Goal: Task Accomplishment & Management: Manage account settings

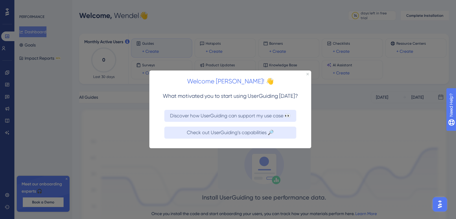
click at [309, 78] on div "Welcome Wendel! 👋" at bounding box center [230, 79] width 162 height 19
click at [311, 79] on div "Welcome Wendel! 👋" at bounding box center [230, 79] width 162 height 19
click at [308, 75] on icon "Close Preview" at bounding box center [308, 74] width 2 height 2
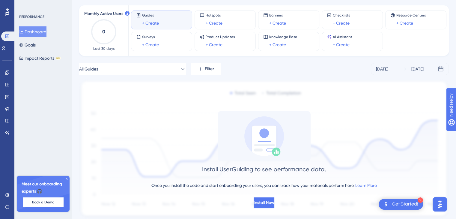
scroll to position [47, 0]
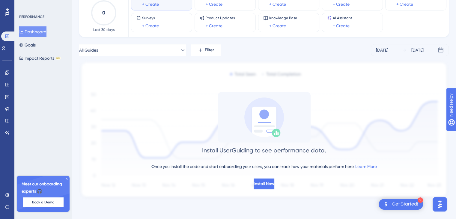
click at [384, 201] on img "Open Get Started! checklist, remaining modules: 2" at bounding box center [385, 204] width 7 height 7
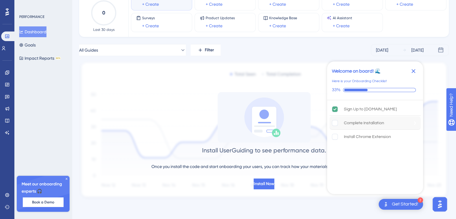
click at [373, 124] on div "Complete Installation" at bounding box center [364, 122] width 40 height 7
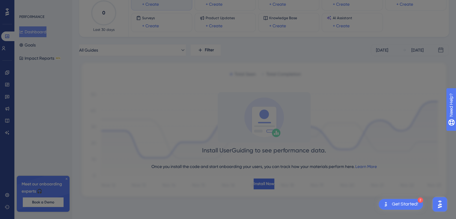
scroll to position [0, 0]
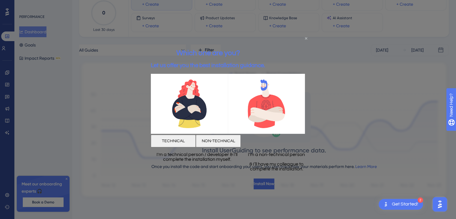
click at [306, 39] on icon "Close Preview" at bounding box center [306, 38] width 2 height 2
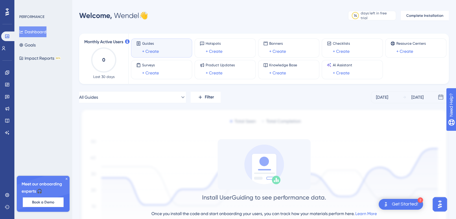
click at [152, 45] on span "Guides" at bounding box center [150, 43] width 17 height 5
click at [158, 53] on link "+ Create" at bounding box center [150, 51] width 17 height 7
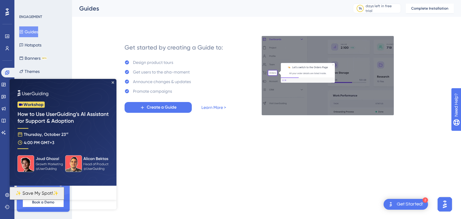
click at [116, 84] on img at bounding box center [63, 132] width 107 height 107
click at [113, 84] on img at bounding box center [63, 132] width 107 height 107
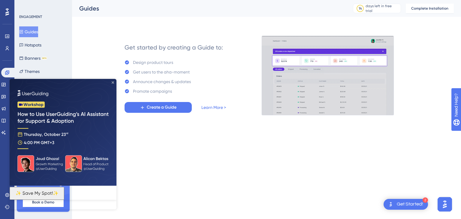
click at [113, 82] on icon "Close Preview" at bounding box center [113, 82] width 2 height 2
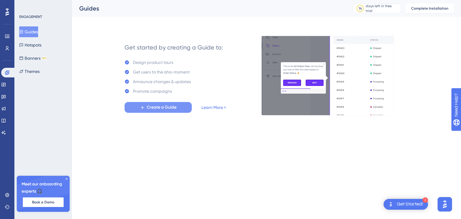
click at [150, 103] on button "Create a Guide" at bounding box center [157, 107] width 67 height 11
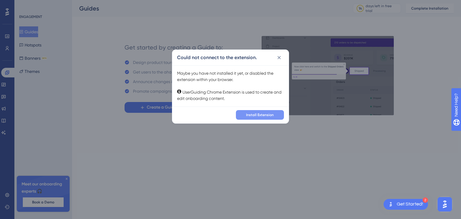
click at [251, 113] on span "Install Extension" at bounding box center [260, 114] width 28 height 5
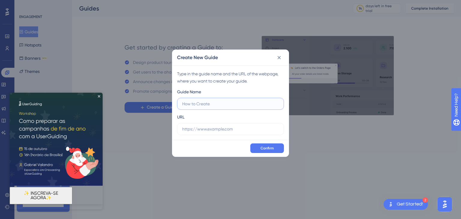
click at [218, 103] on input "text" at bounding box center [230, 103] width 97 height 7
paste input "https://www.udemy.com/"
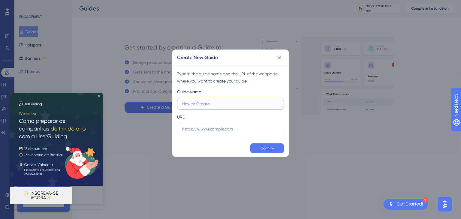
type input "https://www.udemy.com/"
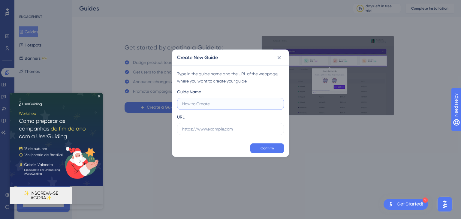
click at [206, 106] on input "text" at bounding box center [230, 103] width 97 height 7
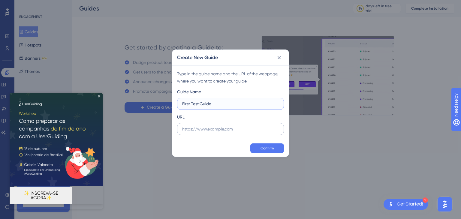
type input "First Test Guide"
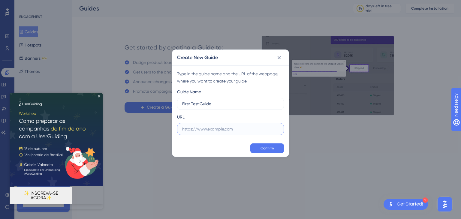
click at [204, 126] on input "text" at bounding box center [230, 129] width 97 height 7
click at [99, 96] on icon "Close Preview" at bounding box center [99, 96] width 2 height 2
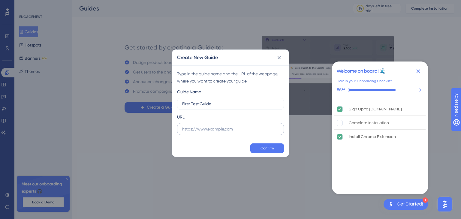
click at [251, 134] on label at bounding box center [230, 129] width 107 height 12
click at [251, 132] on input "text" at bounding box center [230, 129] width 97 height 7
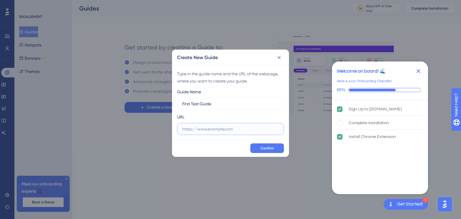
paste input "https://www.udemy.com/"
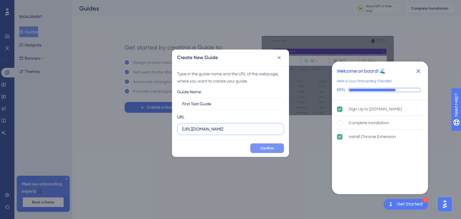
type input "https://www.udemy.com/"
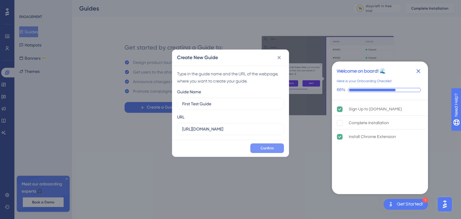
click at [273, 148] on span "Confirm" at bounding box center [266, 148] width 13 height 5
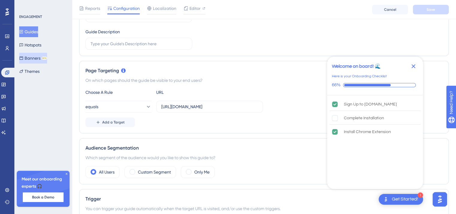
scroll to position [60, 0]
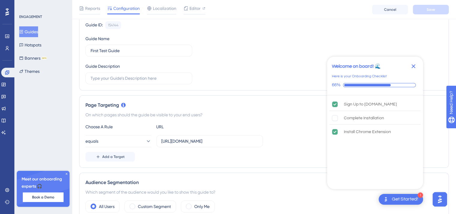
click at [35, 36] on button "Guides" at bounding box center [28, 31] width 19 height 11
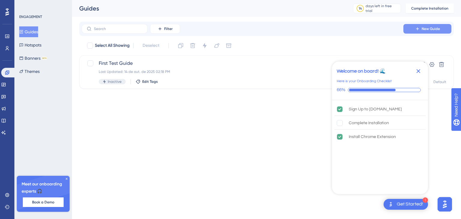
click at [428, 27] on span "New Guide" at bounding box center [430, 28] width 18 height 5
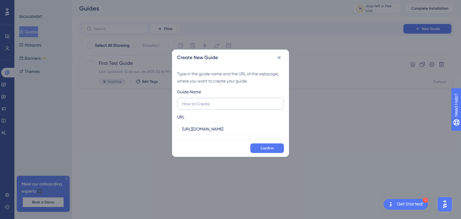
click at [229, 102] on input "text" at bounding box center [230, 103] width 97 height 7
type input "Second Test Guide"
click at [265, 148] on span "Confirm" at bounding box center [266, 148] width 13 height 5
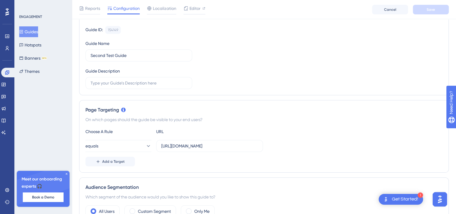
scroll to position [90, 0]
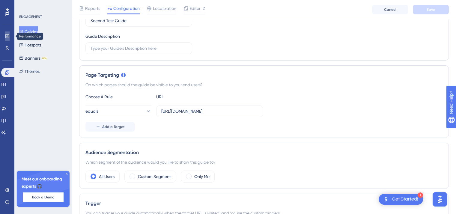
click at [10, 33] on link at bounding box center [7, 36] width 5 height 10
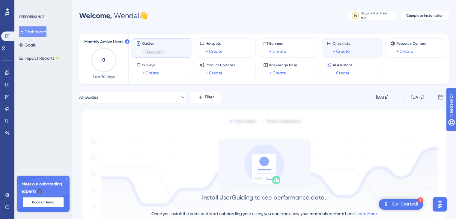
click at [347, 46] on div "Checklists + Create" at bounding box center [341, 48] width 17 height 14
click at [344, 48] on link "+ Create" at bounding box center [341, 51] width 17 height 7
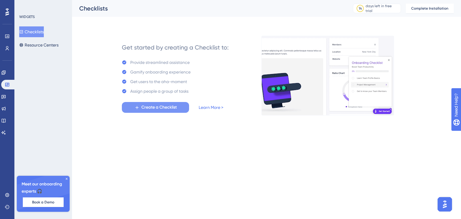
click at [169, 108] on span "Create a Checklist" at bounding box center [158, 107] width 35 height 7
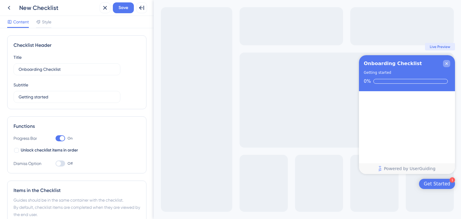
click at [445, 61] on icon "Close Checklist" at bounding box center [446, 63] width 5 height 5
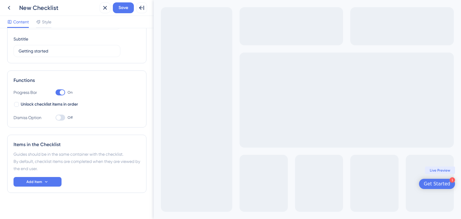
scroll to position [50, 0]
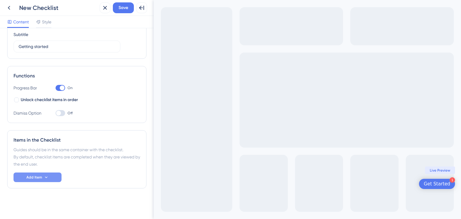
click at [38, 175] on span "Add Item" at bounding box center [34, 177] width 16 height 5
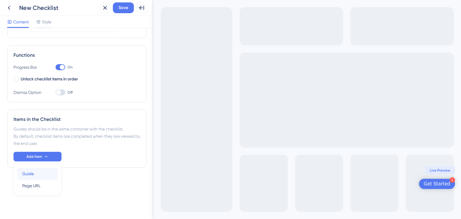
click at [40, 173] on div "Guide Guide" at bounding box center [37, 174] width 31 height 12
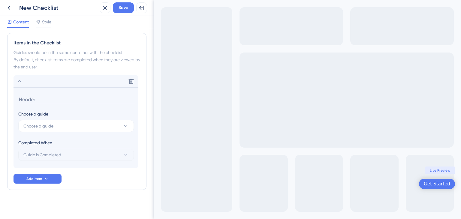
scroll to position [149, 0]
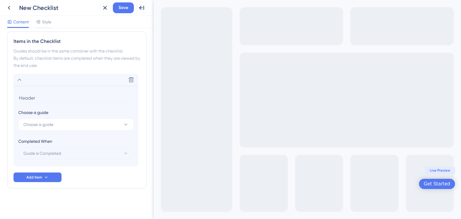
click at [54, 107] on section "Choose a guide Choose a guide Completed When Guide is Completed" at bounding box center [75, 126] width 125 height 81
click at [43, 127] on span "Choose a guide" at bounding box center [38, 124] width 30 height 7
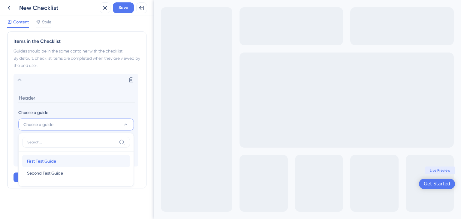
click at [48, 158] on span "First Test Guide" at bounding box center [41, 160] width 29 height 7
type input "First Test Guide"
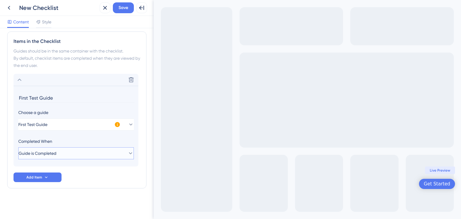
click at [54, 155] on span "Guide is Completed" at bounding box center [38, 153] width 38 height 7
click at [54, 155] on span "Guide is Completed" at bounding box center [42, 153] width 38 height 7
click at [46, 174] on button "Add Item" at bounding box center [37, 177] width 48 height 10
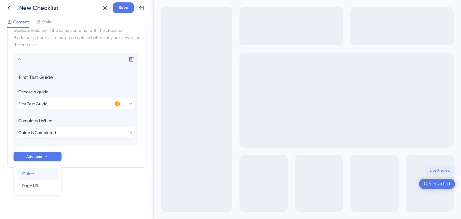
click at [43, 174] on div "Guide Guide" at bounding box center [37, 174] width 31 height 12
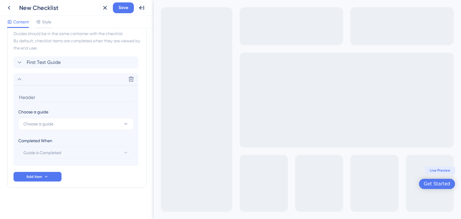
scroll to position [166, 0]
click at [46, 130] on button "Choose a guide" at bounding box center [75, 124] width 115 height 12
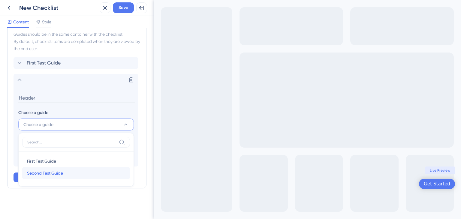
click at [48, 169] on span "Second Test Guide" at bounding box center [45, 172] width 36 height 7
type input "Second Test Guide"
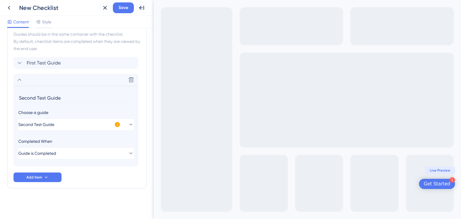
click at [79, 183] on div "Items in the Checklist Guides should be in the same container with the checklis…" at bounding box center [76, 102] width 139 height 174
click at [104, 124] on button "Second Test Guide" at bounding box center [75, 124] width 115 height 12
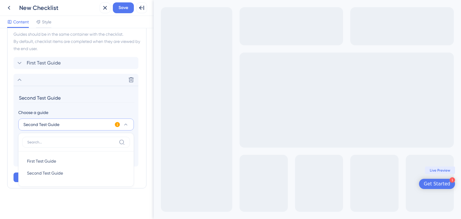
click at [104, 124] on button "Second Test Guide" at bounding box center [75, 124] width 115 height 12
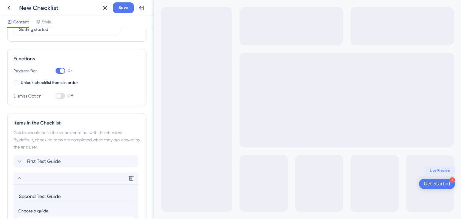
scroll to position [30, 0]
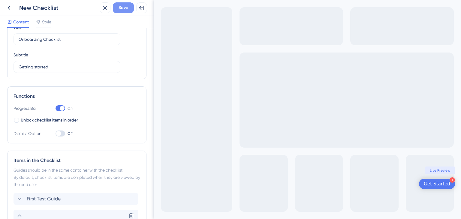
click at [123, 8] on span "Save" at bounding box center [123, 7] width 10 height 7
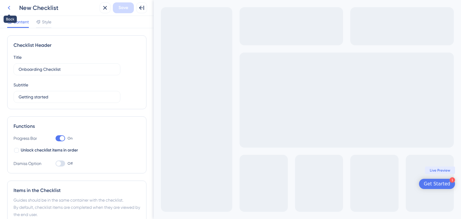
click at [9, 7] on icon at bounding box center [8, 7] width 7 height 7
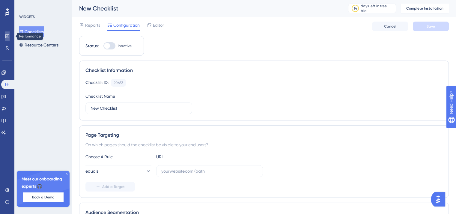
click at [7, 38] on icon at bounding box center [7, 36] width 5 height 5
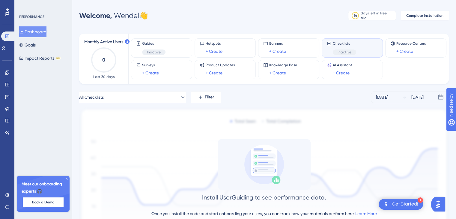
click at [349, 52] on span "Inactive" at bounding box center [345, 52] width 14 height 5
click at [282, 41] on span "Banners" at bounding box center [277, 43] width 17 height 5
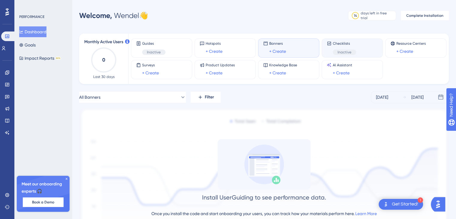
click at [337, 45] on span "Checklists" at bounding box center [344, 43] width 23 height 5
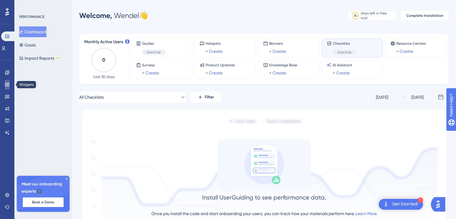
click at [7, 88] on link at bounding box center [7, 85] width 5 height 10
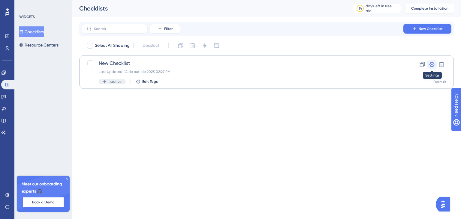
click at [434, 65] on icon at bounding box center [431, 64] width 5 height 5
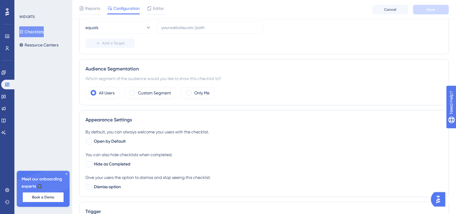
scroll to position [180, 0]
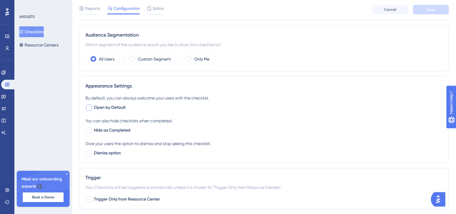
click at [87, 107] on div at bounding box center [89, 108] width 6 height 6
checkbox input "true"
click at [426, 13] on button "Save" at bounding box center [431, 10] width 36 height 10
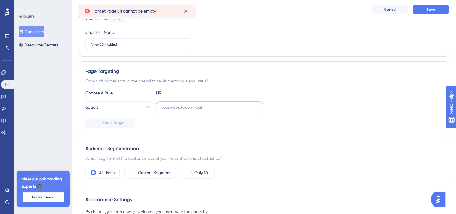
scroll to position [66, 0]
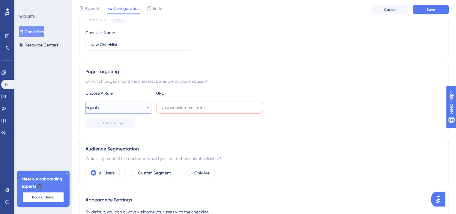
click at [145, 109] on icon at bounding box center [148, 108] width 6 height 6
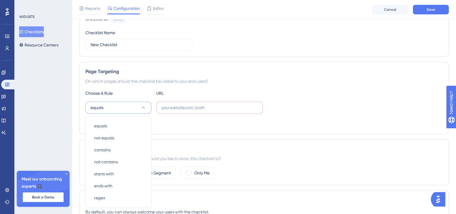
scroll to position [120, 0]
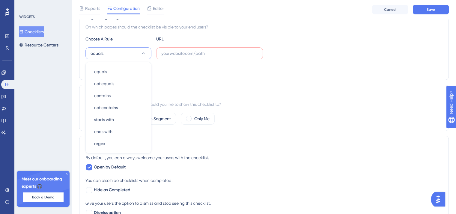
click at [170, 68] on div "Add a Target" at bounding box center [263, 69] width 357 height 10
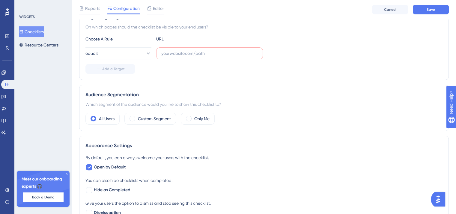
scroll to position [90, 0]
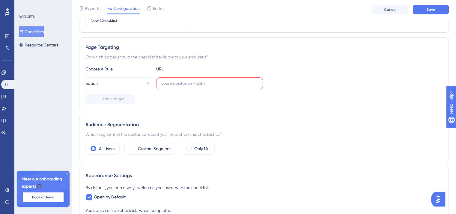
click at [192, 87] on label at bounding box center [209, 83] width 107 height 12
click at [192, 87] on input "text" at bounding box center [209, 83] width 97 height 7
paste input "https://www.udemy.com/"
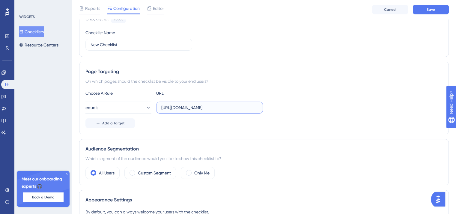
type input "https://www.udemy.com/"
click at [157, 129] on div "Page Targeting On which pages should the checklist be visible to your end users…" at bounding box center [264, 98] width 370 height 73
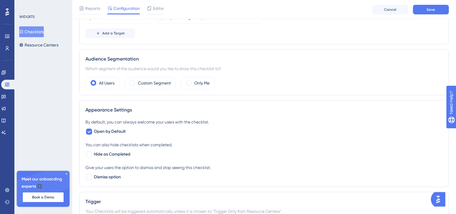
click at [233, 129] on div "By default, you can always welcome your users with the checklist. Open by Defau…" at bounding box center [263, 126] width 357 height 17
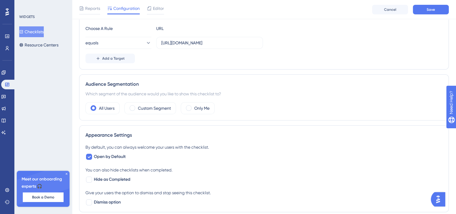
scroll to position [96, 0]
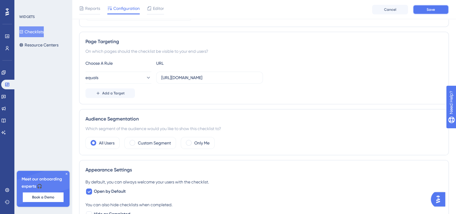
click at [425, 8] on button "Save" at bounding box center [431, 10] width 36 height 10
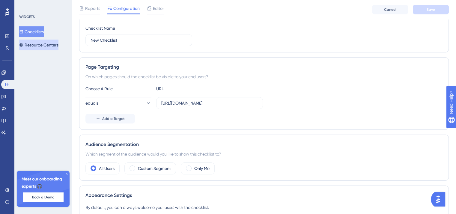
scroll to position [36, 0]
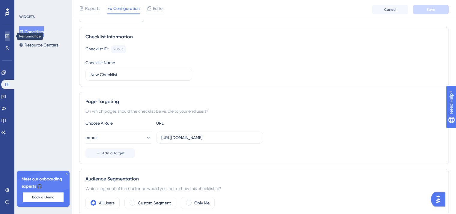
click at [8, 39] on link at bounding box center [7, 36] width 5 height 10
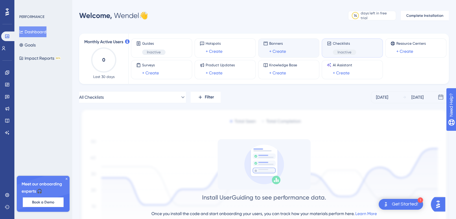
click at [292, 46] on div "Banners + Create" at bounding box center [288, 48] width 51 height 14
click at [334, 53] on div "Inactive" at bounding box center [344, 51] width 23 height 5
click at [163, 51] on div "Inactive" at bounding box center [153, 51] width 23 height 5
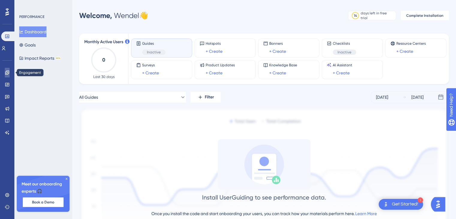
click at [5, 70] on link at bounding box center [7, 73] width 5 height 10
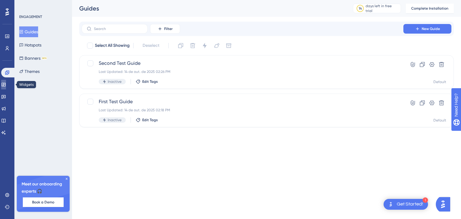
click at [6, 87] on icon at bounding box center [3, 84] width 5 height 5
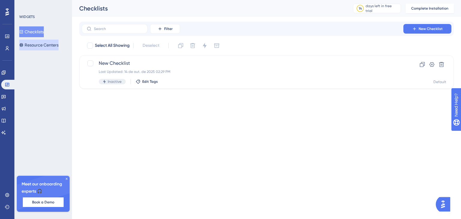
click at [50, 49] on button "Resource Centers" at bounding box center [38, 45] width 39 height 11
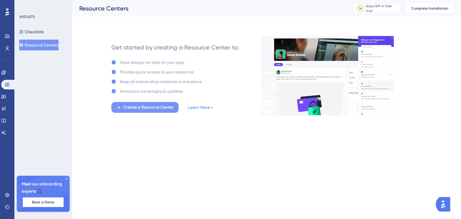
click at [149, 109] on span "Create a Resource Center" at bounding box center [148, 107] width 50 height 7
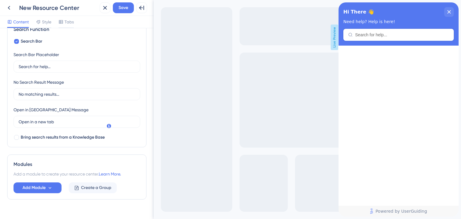
scroll to position [108, 0]
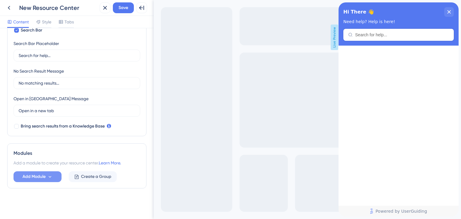
click at [42, 175] on span "Add Module" at bounding box center [33, 176] width 23 height 7
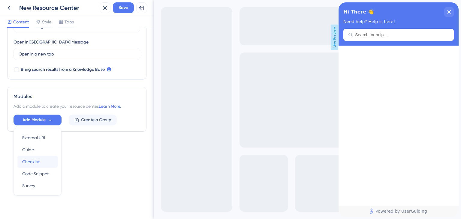
click at [40, 162] on div "Checklist Checklist" at bounding box center [37, 162] width 31 height 12
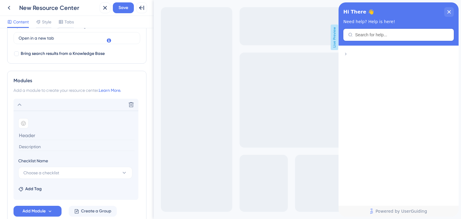
scroll to position [195, 0]
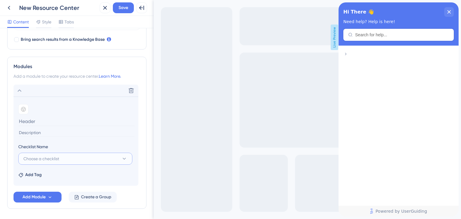
click at [60, 156] on button "Choose a checklist" at bounding box center [75, 159] width 114 height 12
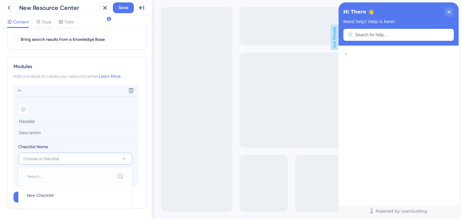
scroll to position [215, 0]
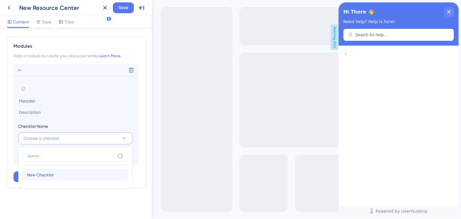
click at [40, 174] on span "New Checklist" at bounding box center [40, 174] width 27 height 7
type input "New Checklist"
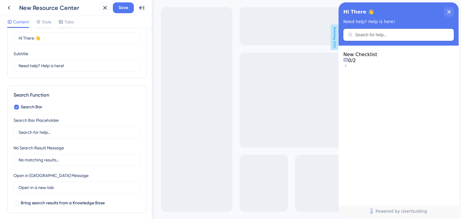
scroll to position [5, 0]
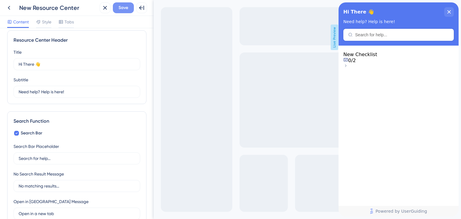
click at [125, 11] on button "Save" at bounding box center [123, 7] width 21 height 11
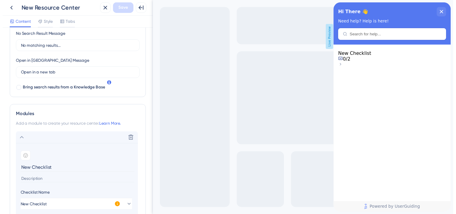
scroll to position [150, 0]
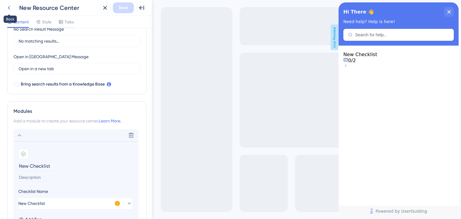
click at [13, 8] on button at bounding box center [9, 7] width 11 height 11
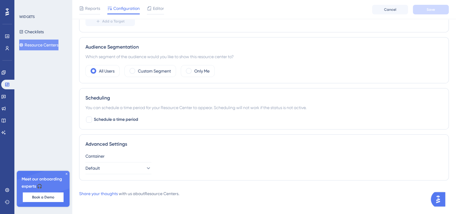
scroll to position [169, 0]
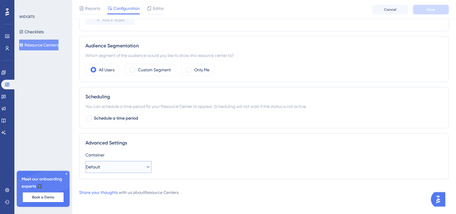
click at [122, 162] on button "Default" at bounding box center [118, 167] width 66 height 12
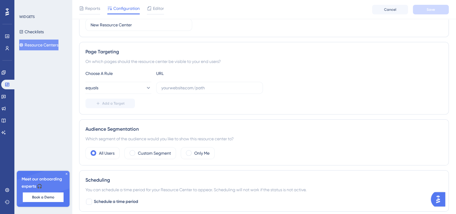
scroll to position [19, 0]
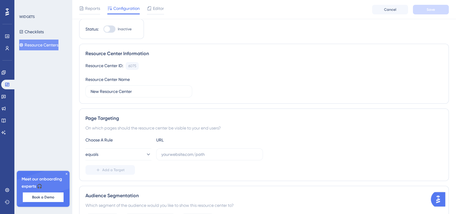
click at [40, 44] on button "Resource Centers" at bounding box center [38, 45] width 39 height 11
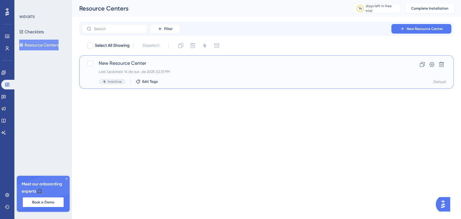
click at [111, 84] on div "New Resource Center Last Updated: 14 de out. de 2025 02:31 PM Inactive Edit Tag…" at bounding box center [266, 72] width 374 height 34
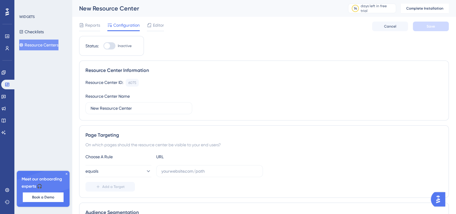
click at [56, 46] on button "Resource Centers" at bounding box center [38, 45] width 39 height 11
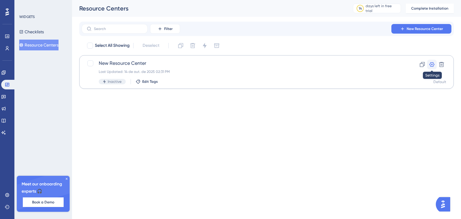
click at [433, 65] on icon at bounding box center [431, 64] width 5 height 5
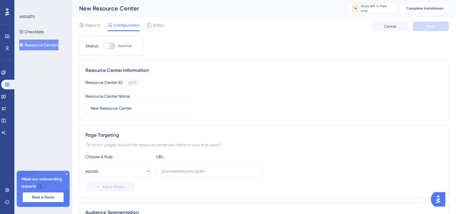
click at [112, 45] on div at bounding box center [109, 45] width 12 height 7
click at [103, 46] on input "Inactive" at bounding box center [103, 46] width 0 height 0
checkbox input "false"
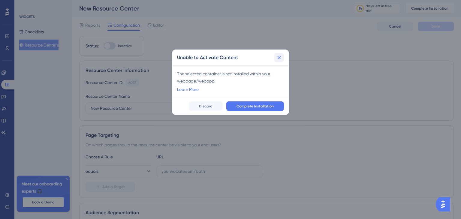
click at [282, 55] on icon at bounding box center [279, 58] width 6 height 6
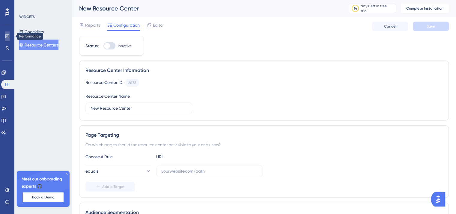
click at [10, 37] on link at bounding box center [7, 36] width 5 height 10
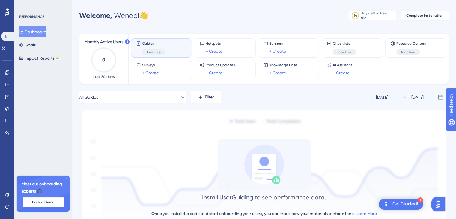
click at [64, 181] on span "Meet our onboarding experts 🎧" at bounding box center [43, 188] width 43 height 14
click at [5, 198] on link at bounding box center [7, 195] width 5 height 10
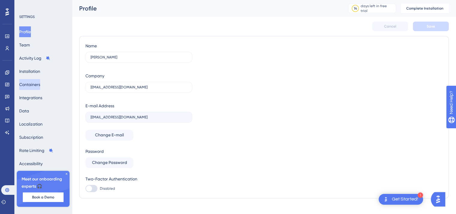
click at [40, 86] on button "Containers" at bounding box center [29, 84] width 21 height 11
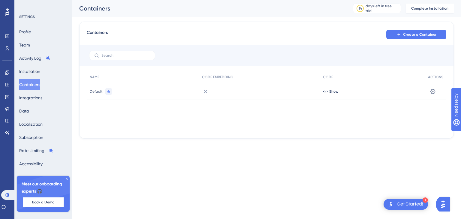
click at [128, 96] on div "Default" at bounding box center [143, 91] width 112 height 17
click at [94, 90] on span "Default" at bounding box center [96, 91] width 13 height 5
click at [65, 180] on icon at bounding box center [67, 179] width 4 height 4
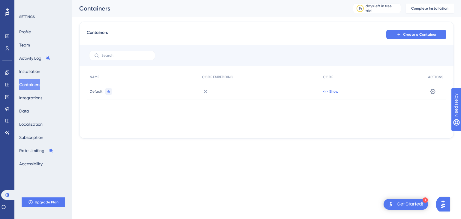
click at [330, 93] on span "</> Show" at bounding box center [330, 91] width 15 height 5
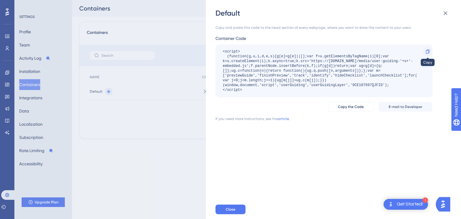
click at [425, 50] on div at bounding box center [428, 52] width 10 height 10
click at [446, 14] on icon at bounding box center [445, 13] width 7 height 7
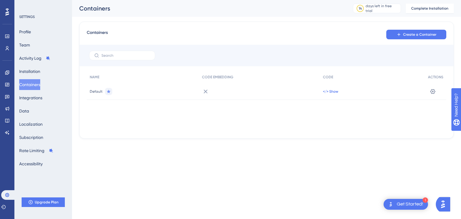
click at [328, 93] on span "</> Show" at bounding box center [330, 91] width 15 height 5
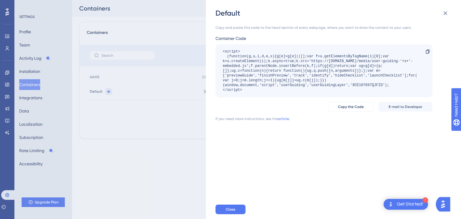
click at [195, 98] on div "Default Copy and paste this code to the head section of every webpage, where yo…" at bounding box center [230, 109] width 461 height 219
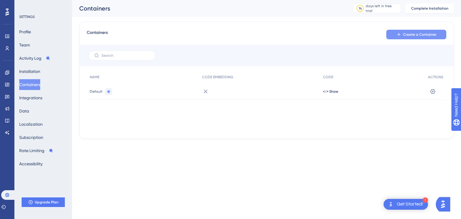
click at [397, 34] on icon at bounding box center [398, 34] width 5 height 5
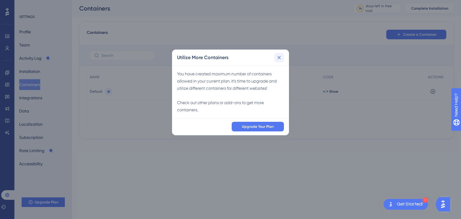
click at [283, 56] on button at bounding box center [279, 58] width 10 height 10
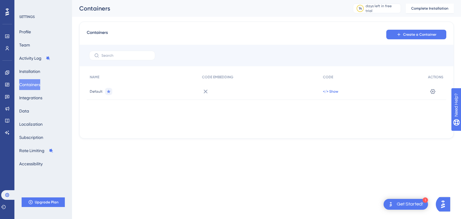
click at [336, 92] on span "</> Show" at bounding box center [330, 91] width 15 height 5
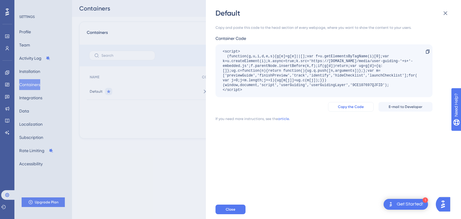
click at [359, 107] on span "Copy the Code" at bounding box center [351, 106] width 26 height 5
click at [364, 85] on div "<script> (function(g,u,i,d,e,s){g[e]=g[e]||[];var f=u.getElementsByTagName(i)[0…" at bounding box center [321, 70] width 196 height 43
copy div "9CE107697QJFID"
click at [195, 15] on div "Default Copy and paste this code to the head section of every webpage, where yo…" at bounding box center [230, 109] width 461 height 219
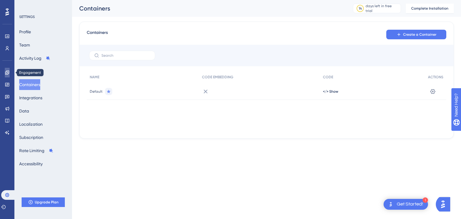
click at [8, 70] on icon at bounding box center [7, 72] width 5 height 5
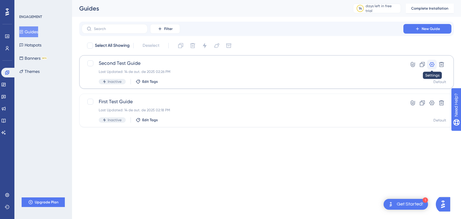
click at [433, 64] on icon at bounding box center [432, 64] width 6 height 6
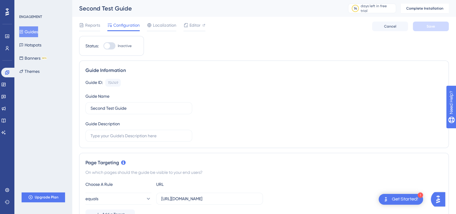
click at [112, 47] on div at bounding box center [109, 45] width 12 height 7
click at [103, 46] on input "Inactive" at bounding box center [103, 46] width 0 height 0
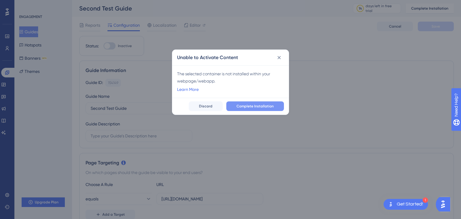
click at [242, 106] on span "Complete Installation" at bounding box center [254, 106] width 37 height 5
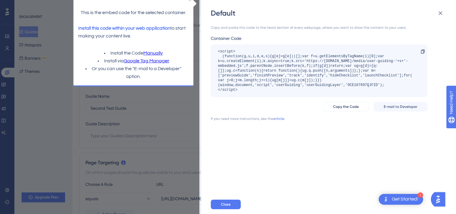
click at [143, 62] on link "Google Tag Manager" at bounding box center [147, 61] width 46 height 8
click at [426, 7] on div "Default Copy and paste this code to the head section of every webpage, where yo…" at bounding box center [328, 107] width 255 height 214
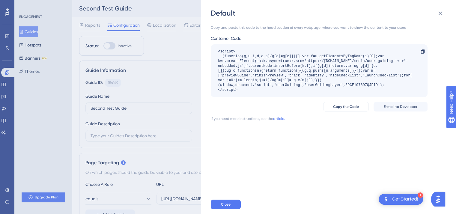
click at [230, 29] on div "Copy and paste this code to the head section of every webpage, where you want t…" at bounding box center [319, 27] width 217 height 5
click at [437, 15] on button at bounding box center [441, 13] width 12 height 12
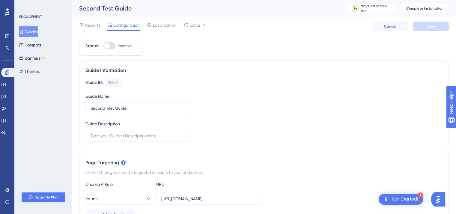
click at [108, 51] on div "Status: Inactive" at bounding box center [111, 46] width 65 height 20
click at [108, 49] on div "Status: Inactive" at bounding box center [111, 46] width 65 height 20
click at [109, 47] on div at bounding box center [107, 46] width 6 height 6
click at [103, 46] on input "Inactive" at bounding box center [103, 46] width 0 height 0
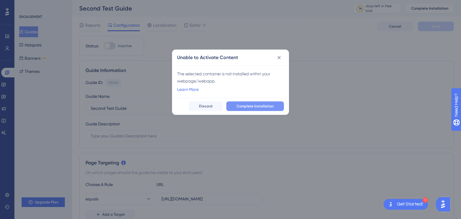
click at [244, 104] on span "Complete Installation" at bounding box center [254, 106] width 37 height 5
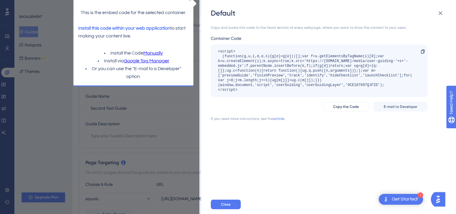
click at [152, 52] on link "Manually" at bounding box center [152, 53] width 19 height 8
click at [343, 109] on button "Copy the Code" at bounding box center [346, 107] width 46 height 10
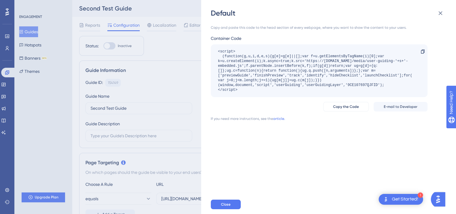
click at [104, 69] on div "Default Copy and paste this code to the head section of every webpage, where yo…" at bounding box center [228, 107] width 456 height 214
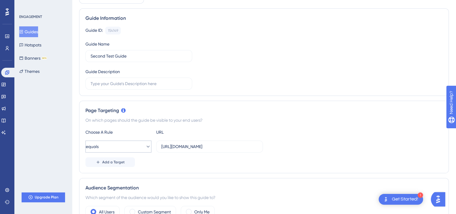
scroll to position [60, 0]
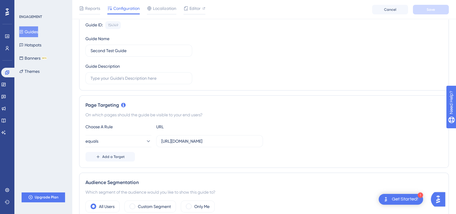
click at [112, 115] on div "On which pages should the guide be visible to your end users?" at bounding box center [263, 114] width 357 height 7
click at [125, 140] on button "equals" at bounding box center [118, 141] width 66 height 12
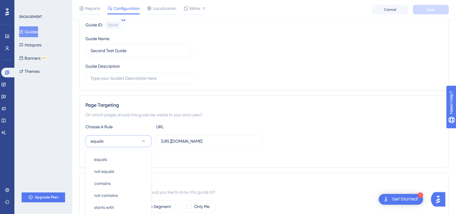
scroll to position [147, 0]
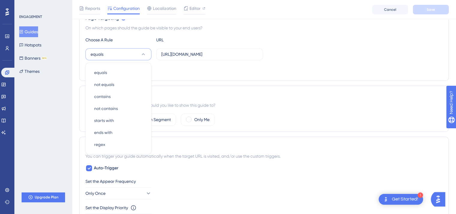
click at [229, 79] on div "Page Targeting On which pages should the guide be visible to your end users? Ch…" at bounding box center [264, 44] width 370 height 73
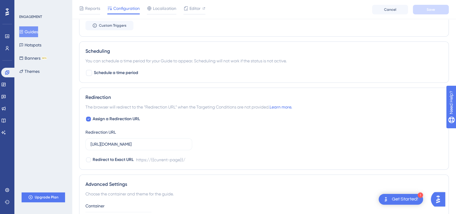
scroll to position [424, 0]
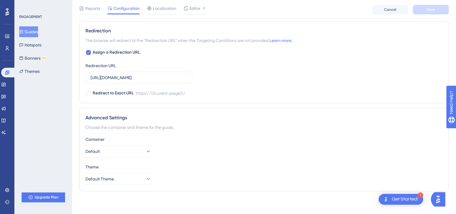
click at [129, 156] on div "Container Default Theme Default Theme" at bounding box center [263, 160] width 357 height 49
click at [131, 152] on button "Default" at bounding box center [118, 151] width 66 height 12
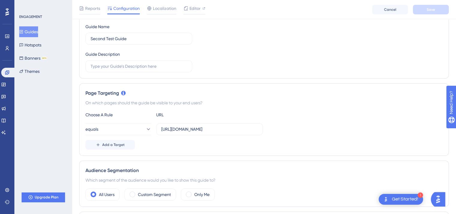
scroll to position [4, 0]
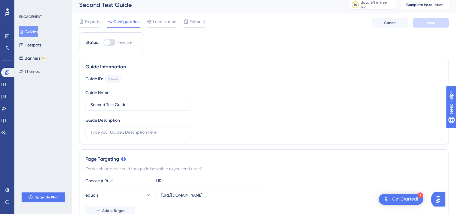
click at [110, 37] on div "Status: Inactive" at bounding box center [111, 42] width 65 height 20
click at [111, 42] on div at bounding box center [109, 42] width 12 height 7
click at [103, 42] on input "Inactive" at bounding box center [103, 42] width 0 height 0
checkbox input "false"
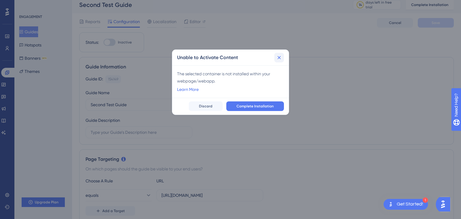
click at [277, 60] on icon at bounding box center [279, 58] width 6 height 6
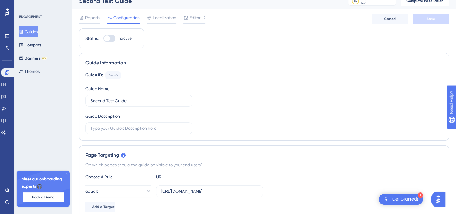
click at [109, 39] on div at bounding box center [107, 38] width 6 height 6
click at [103, 39] on input "Inactive" at bounding box center [103, 38] width 0 height 0
checkbox input "false"
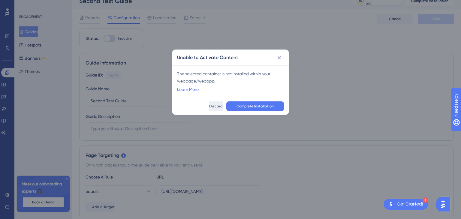
click at [216, 107] on button "Discard" at bounding box center [215, 106] width 13 height 10
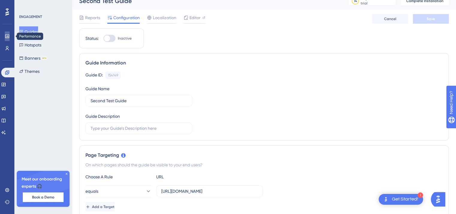
click at [5, 37] on icon at bounding box center [7, 36] width 4 height 4
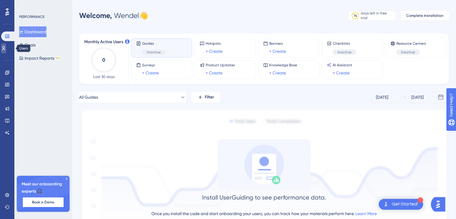
click at [6, 46] on icon at bounding box center [3, 48] width 5 height 5
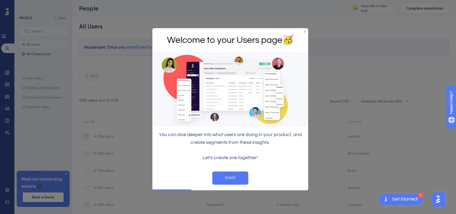
click at [300, 32] on div "Welcome to your Users page 🥳" at bounding box center [230, 40] width 156 height 24
click at [303, 31] on div "Welcome to your Users page 🥳" at bounding box center [230, 40] width 156 height 24
click at [304, 32] on icon "Close Preview" at bounding box center [305, 32] width 2 height 2
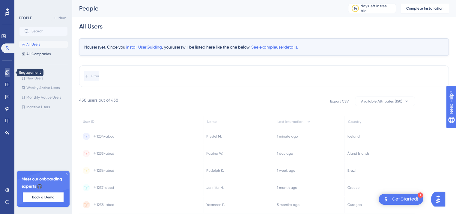
click at [6, 70] on icon at bounding box center [7, 72] width 5 height 5
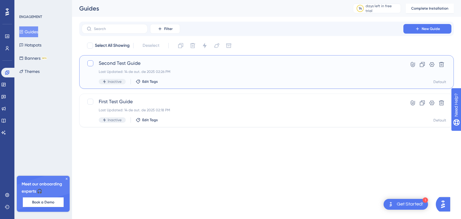
click at [93, 62] on div at bounding box center [90, 63] width 7 height 7
checkbox input "true"
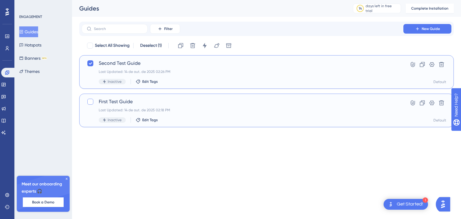
click at [92, 102] on div at bounding box center [90, 102] width 6 height 6
checkbox input "true"
click at [208, 46] on icon at bounding box center [205, 46] width 6 height 6
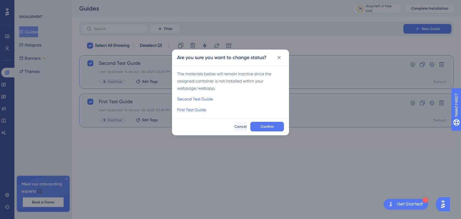
click at [200, 85] on span "The materials below will remain inactive since the assigned container is not in…" at bounding box center [230, 81] width 107 height 22
click at [201, 85] on span "The materials below will remain inactive since the assigned container is not in…" at bounding box center [230, 81] width 107 height 22
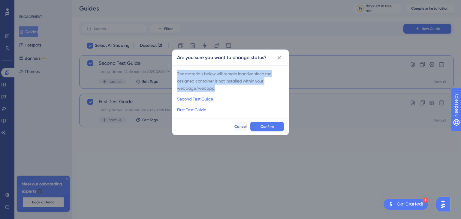
drag, startPoint x: 216, startPoint y: 89, endPoint x: 177, endPoint y: 77, distance: 40.5
click at [177, 77] on span "The materials below will remain inactive since the assigned container is not in…" at bounding box center [230, 81] width 107 height 22
copy span "The materials below will remain inactive since the assigned container is not in…"
click at [278, 61] on button at bounding box center [279, 58] width 10 height 10
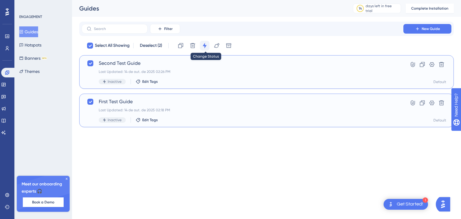
click at [205, 47] on icon at bounding box center [204, 45] width 4 height 5
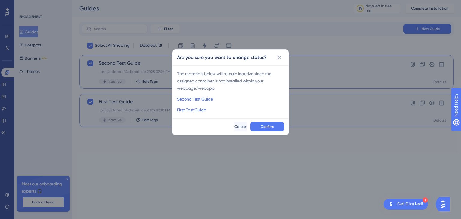
click at [279, 55] on icon at bounding box center [279, 58] width 6 height 6
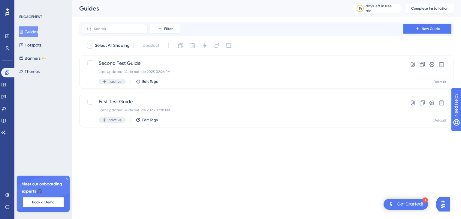
click at [66, 178] on icon at bounding box center [67, 179] width 2 height 2
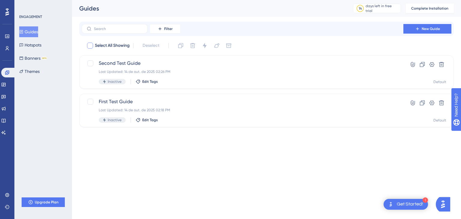
drag, startPoint x: 93, startPoint y: 47, endPoint x: 126, endPoint y: 48, distance: 32.7
click at [93, 47] on div at bounding box center [89, 45] width 7 height 7
checkbox input "true"
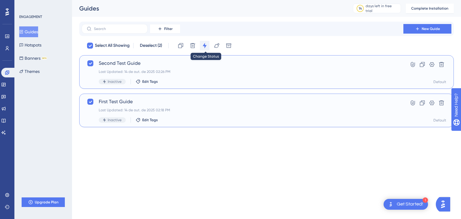
click at [204, 44] on icon at bounding box center [205, 46] width 6 height 6
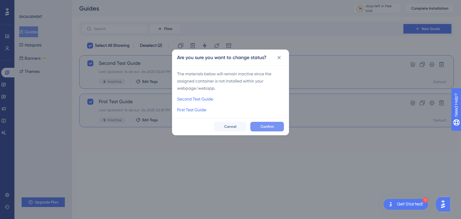
click at [264, 126] on span "Confirm" at bounding box center [266, 126] width 13 height 5
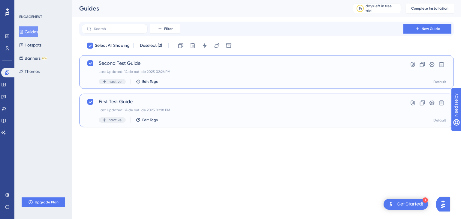
click at [404, 207] on div "1 Get Started!" at bounding box center [405, 204] width 44 height 11
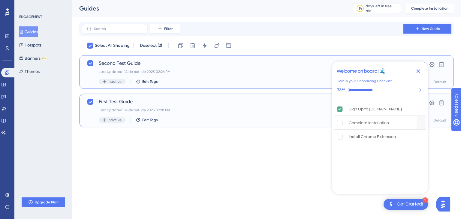
click at [379, 124] on div "Complete Installation" at bounding box center [369, 122] width 40 height 7
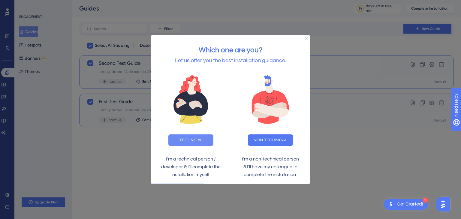
click at [202, 143] on button "TECHNICAL" at bounding box center [190, 139] width 45 height 11
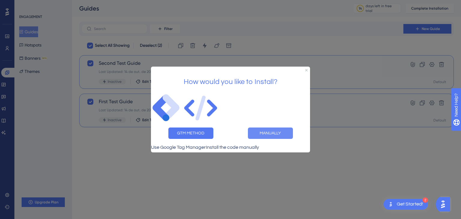
click at [270, 132] on button "MANUALLY" at bounding box center [270, 132] width 45 height 11
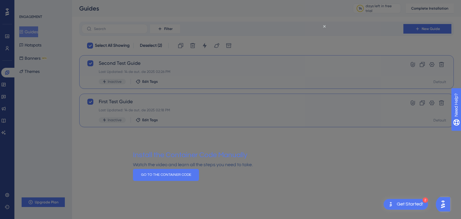
click at [85, 169] on div at bounding box center [230, 109] width 461 height 219
click at [325, 27] on icon "Close Preview" at bounding box center [324, 26] width 2 height 2
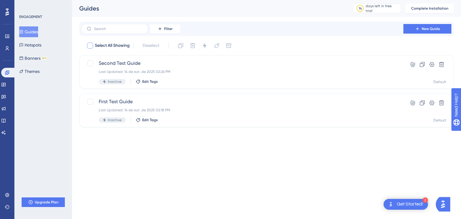
click at [90, 46] on div at bounding box center [90, 46] width 6 height 6
checkbox input "true"
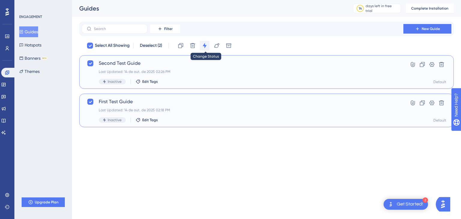
click at [209, 44] on button at bounding box center [205, 46] width 10 height 10
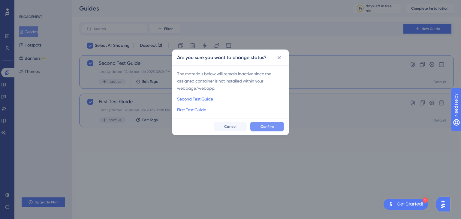
click at [262, 124] on span "Confirm" at bounding box center [266, 126] width 13 height 5
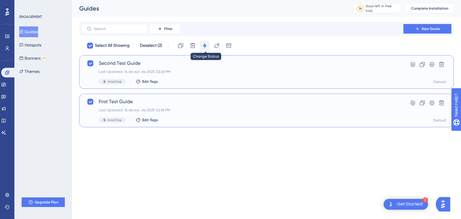
click at [210, 45] on div "Clone Delete Change Status Change Theme Switch Container" at bounding box center [205, 46] width 58 height 10
click at [207, 46] on icon at bounding box center [205, 46] width 6 height 6
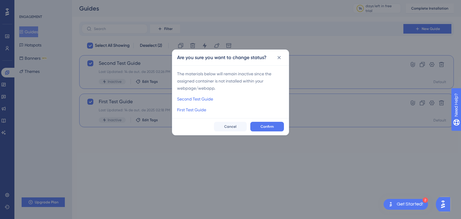
click at [205, 89] on span "The materials below will remain inactive since the assigned container is not in…" at bounding box center [230, 81] width 107 height 22
click at [260, 125] on button "Confirm" at bounding box center [267, 127] width 34 height 10
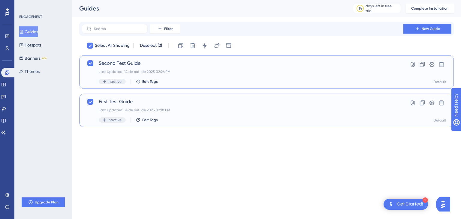
click at [394, 205] on div "2 Get Started!" at bounding box center [405, 204] width 44 height 11
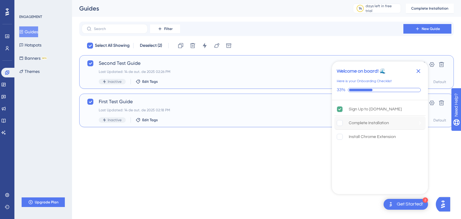
click at [370, 122] on div "Complete Installation" at bounding box center [369, 122] width 40 height 7
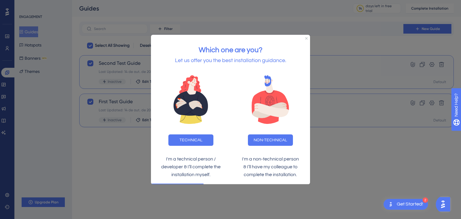
click at [393, 200] on div "Open Get Started! checklist, remaining modules: 2" at bounding box center [390, 204] width 7 height 11
click at [305, 38] on icon "Close Preview" at bounding box center [306, 38] width 2 height 2
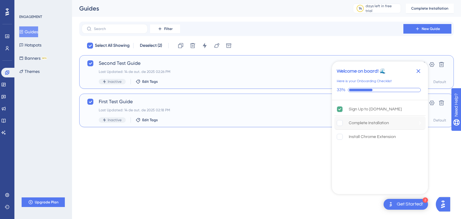
click at [340, 123] on rect "Complete Installation is incomplete." at bounding box center [340, 123] width 6 height 6
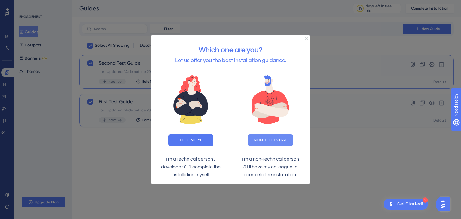
click at [260, 138] on button "NON-TECHNICAL" at bounding box center [270, 139] width 45 height 11
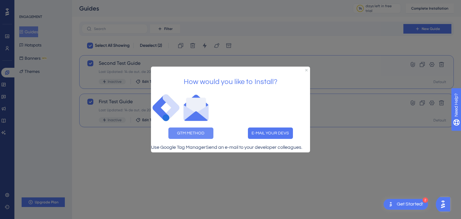
click at [196, 130] on button "GTM METHOD" at bounding box center [190, 132] width 45 height 11
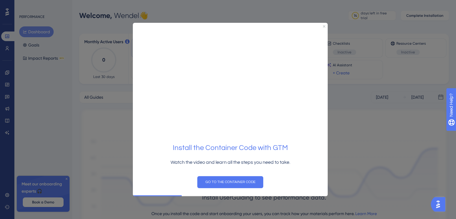
click at [323, 27] on icon "Close Preview" at bounding box center [324, 26] width 2 height 2
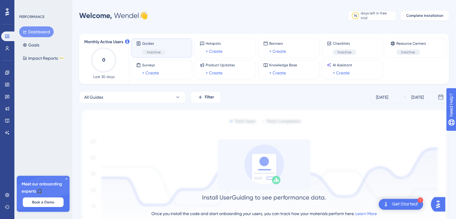
click at [409, 203] on div "Get Started!" at bounding box center [405, 204] width 26 height 7
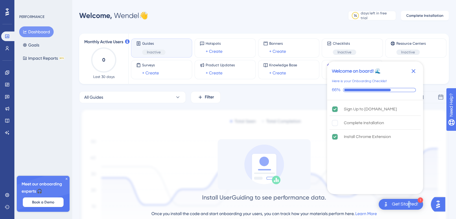
click at [409, 203] on div "Get Started!" at bounding box center [405, 204] width 26 height 7
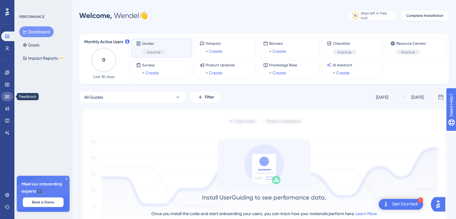
click at [8, 98] on icon at bounding box center [7, 96] width 5 height 5
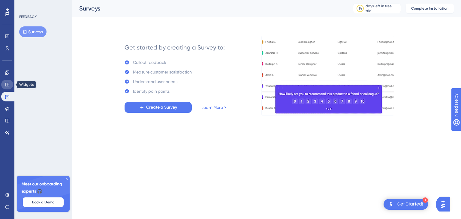
click at [10, 89] on link at bounding box center [7, 85] width 12 height 10
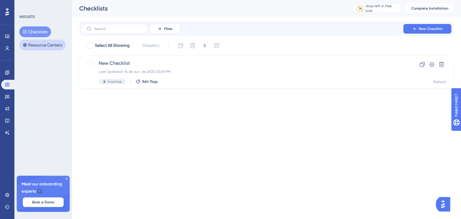
click at [48, 48] on button "Resource Centers" at bounding box center [42, 45] width 46 height 11
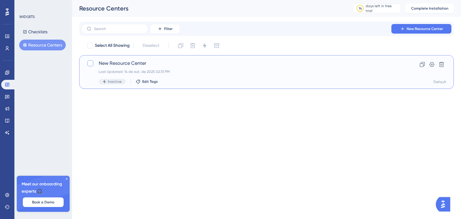
click at [92, 64] on div at bounding box center [90, 63] width 6 height 6
checkbox input "true"
click at [203, 44] on icon at bounding box center [205, 46] width 6 height 6
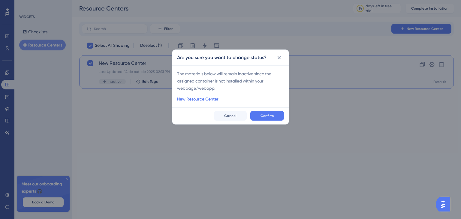
click at [201, 87] on span "The materials below will remain inactive since the assigned container is not in…" at bounding box center [230, 81] width 107 height 22
click at [265, 115] on span "Confirm" at bounding box center [266, 115] width 13 height 5
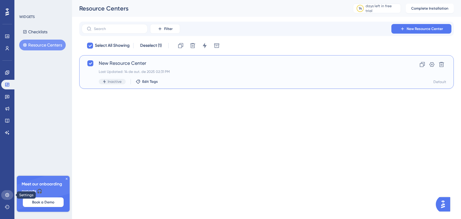
click at [10, 198] on link at bounding box center [7, 195] width 12 height 10
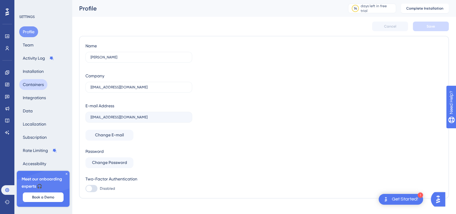
click at [42, 85] on button "Containers" at bounding box center [33, 84] width 28 height 11
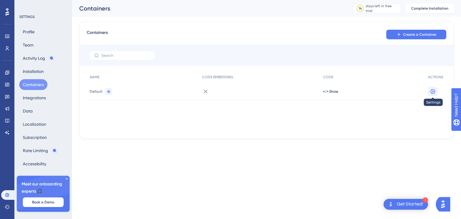
click at [428, 89] on button at bounding box center [433, 92] width 10 height 10
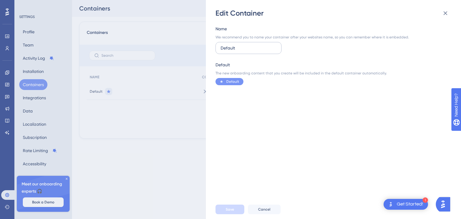
click at [234, 48] on input "Default" at bounding box center [248, 48] width 56 height 7
click at [250, 34] on div "Name We recommend you to name your container after your websites name, so you c…" at bounding box center [311, 39] width 193 height 29
click at [264, 209] on span "Cancel" at bounding box center [264, 209] width 12 height 5
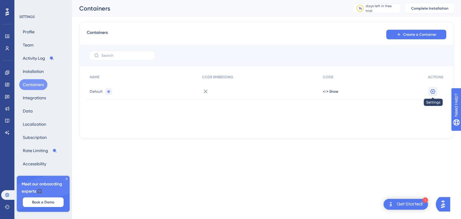
click at [433, 89] on icon at bounding box center [432, 91] width 5 height 5
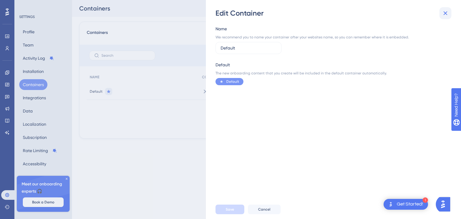
click at [442, 13] on icon at bounding box center [445, 13] width 7 height 7
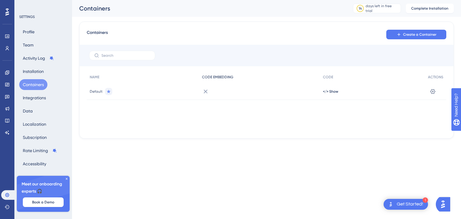
click at [215, 78] on span "CODE EMBEDDING" at bounding box center [217, 77] width 31 height 5
click at [205, 93] on icon at bounding box center [205, 91] width 7 height 7
click at [332, 88] on div "</> Show" at bounding box center [372, 91] width 105 height 17
click at [332, 91] on span "</> Show" at bounding box center [330, 91] width 15 height 5
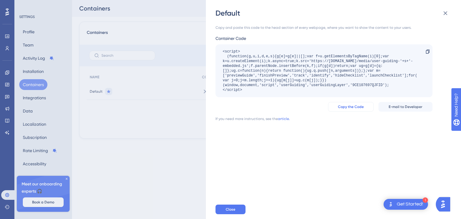
click at [360, 106] on span "Copy the Code" at bounding box center [351, 106] width 26 height 5
click at [411, 107] on span "E-mail to Developer" at bounding box center [405, 106] width 34 height 5
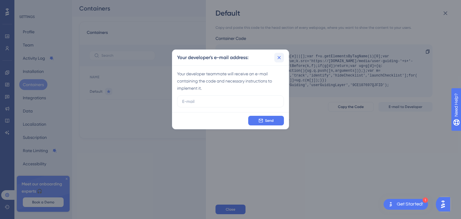
click at [280, 55] on icon at bounding box center [279, 58] width 6 height 6
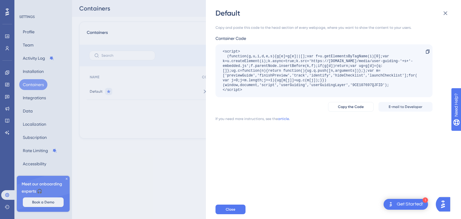
click at [56, 139] on div "Default Copy and paste this code to the head section of every webpage, where yo…" at bounding box center [230, 109] width 461 height 219
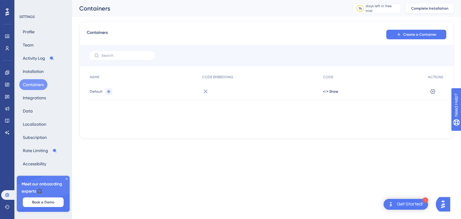
click at [427, 6] on span "Complete Installation" at bounding box center [429, 8] width 37 height 5
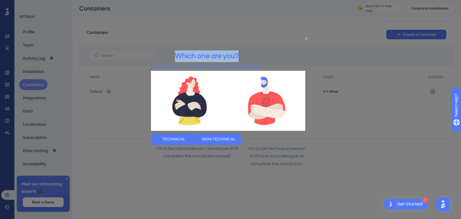
click at [307, 50] on div "Which one are you? Let us offer you the best installation guidance. TECHNICAL N…" at bounding box center [230, 109] width 159 height 118
click at [262, 50] on div "Which one are you? Let us offer you the best installation guidance." at bounding box center [206, 60] width 111 height 20
click at [307, 37] on icon "Close Preview" at bounding box center [306, 38] width 2 height 2
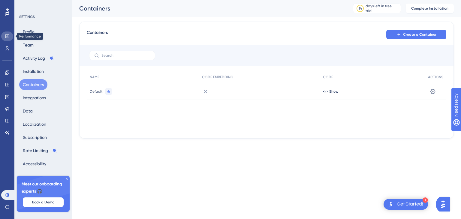
click at [6, 37] on icon at bounding box center [7, 36] width 5 height 5
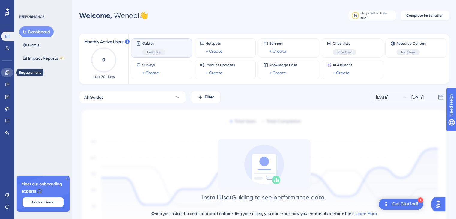
click at [5, 76] on link at bounding box center [7, 73] width 12 height 10
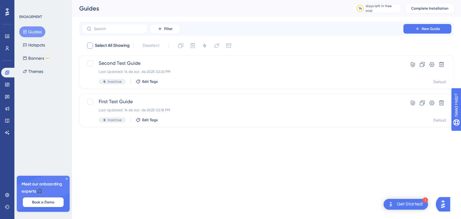
click at [91, 47] on div at bounding box center [90, 46] width 6 height 6
checkbox input "true"
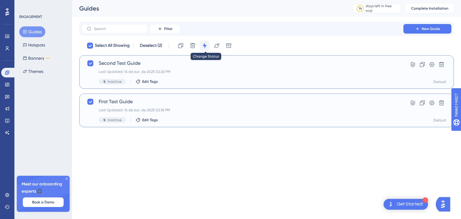
click at [207, 45] on icon at bounding box center [205, 46] width 6 height 6
